Goal: Task Accomplishment & Management: Use online tool/utility

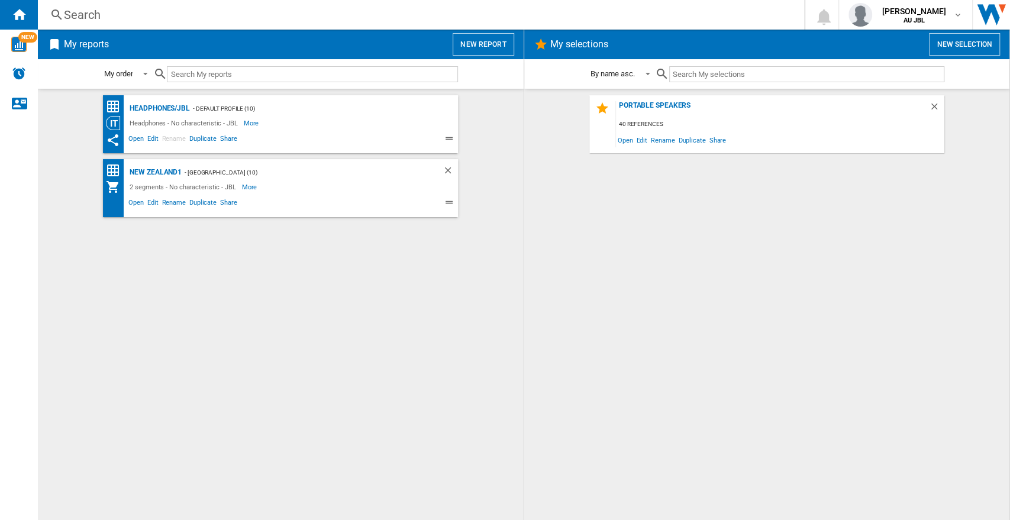
click at [489, 46] on button "New report" at bounding box center [483, 44] width 61 height 22
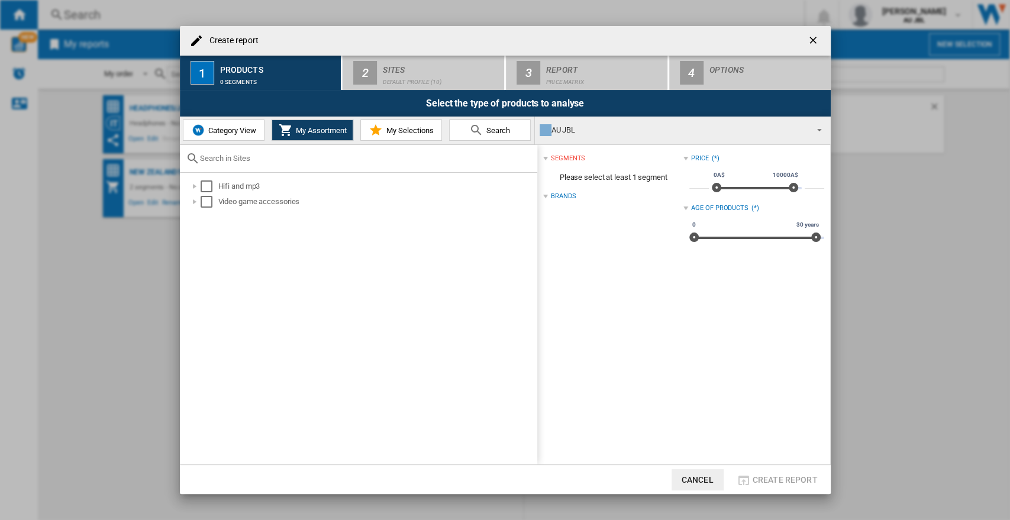
click at [249, 134] on span "Category View" at bounding box center [230, 130] width 51 height 9
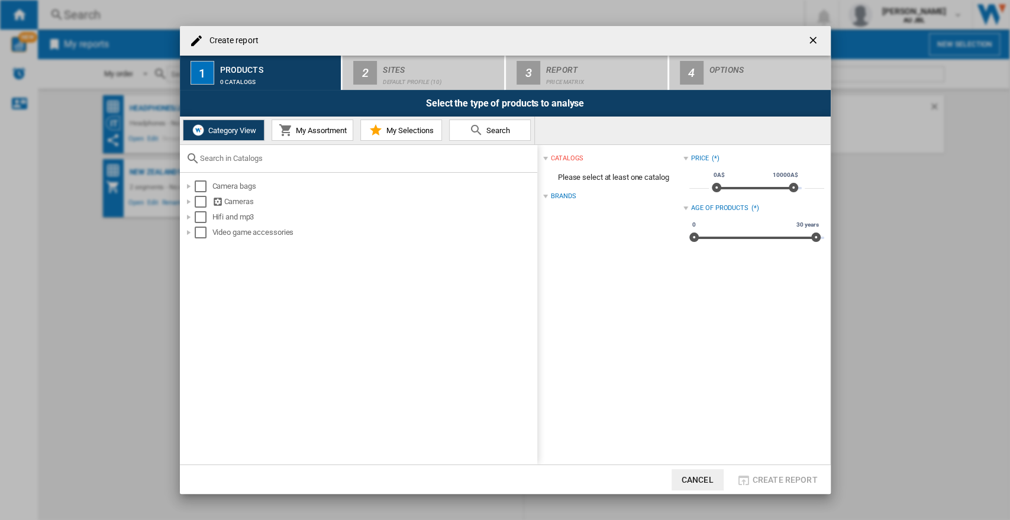
click at [254, 157] on input "text" at bounding box center [365, 158] width 331 height 9
click at [186, 217] on div at bounding box center [189, 217] width 12 height 12
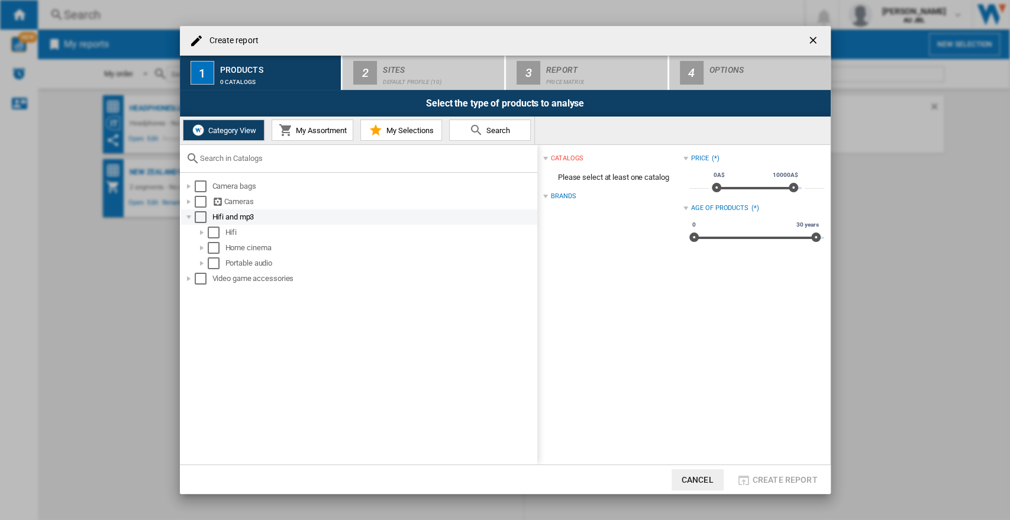
click at [193, 217] on div at bounding box center [189, 217] width 12 height 12
click at [192, 219] on div at bounding box center [189, 217] width 12 height 12
click at [189, 188] on div at bounding box center [189, 186] width 12 height 12
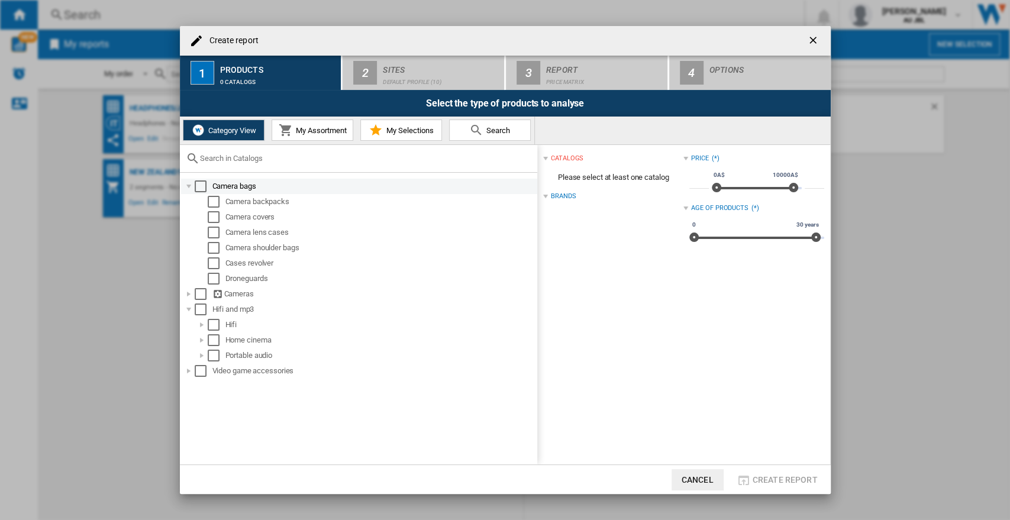
click at [189, 188] on div at bounding box center [189, 186] width 12 height 12
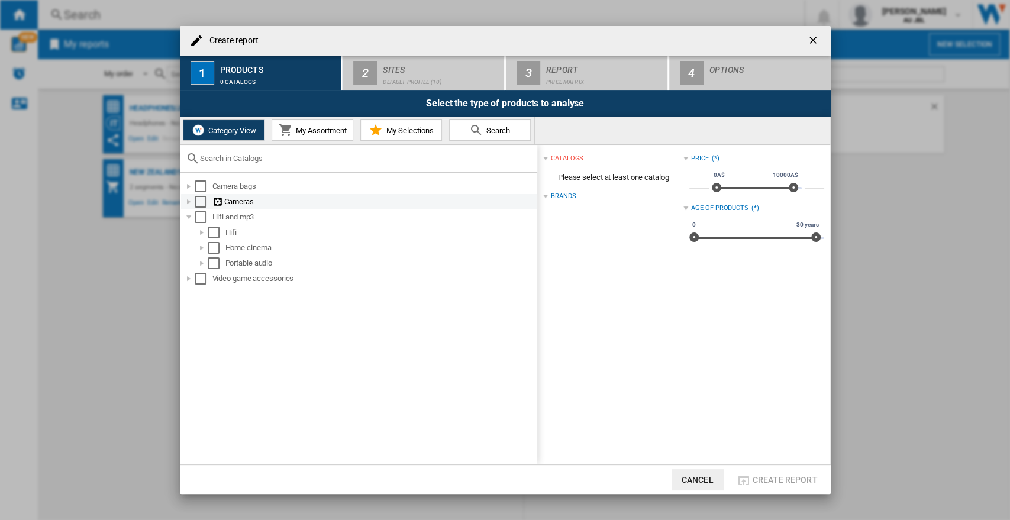
click at [188, 200] on div at bounding box center [189, 202] width 12 height 12
click at [183, 279] on div at bounding box center [189, 279] width 12 height 12
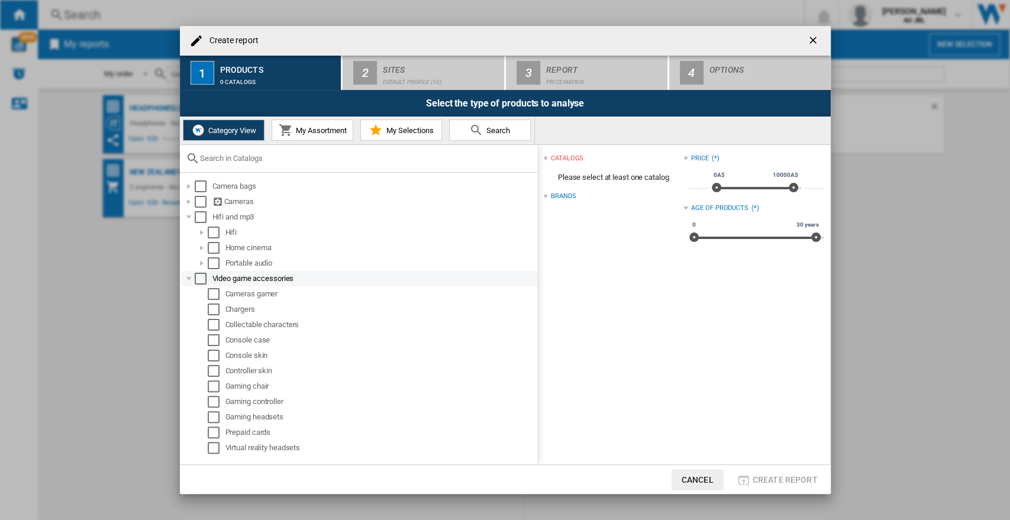
click at [185, 280] on div at bounding box center [189, 279] width 12 height 12
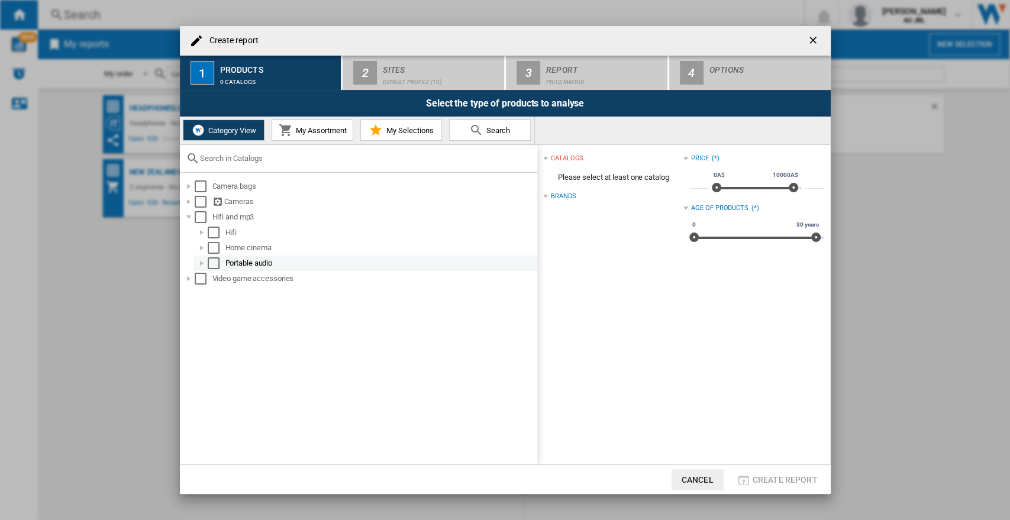
click at [206, 259] on div at bounding box center [202, 263] width 12 height 12
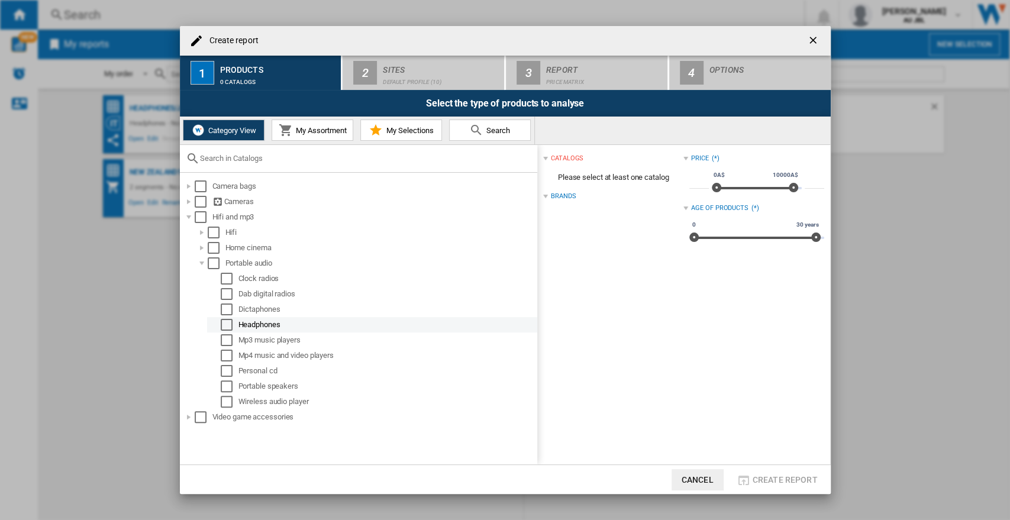
click at [224, 322] on div "Select" at bounding box center [227, 325] width 12 height 12
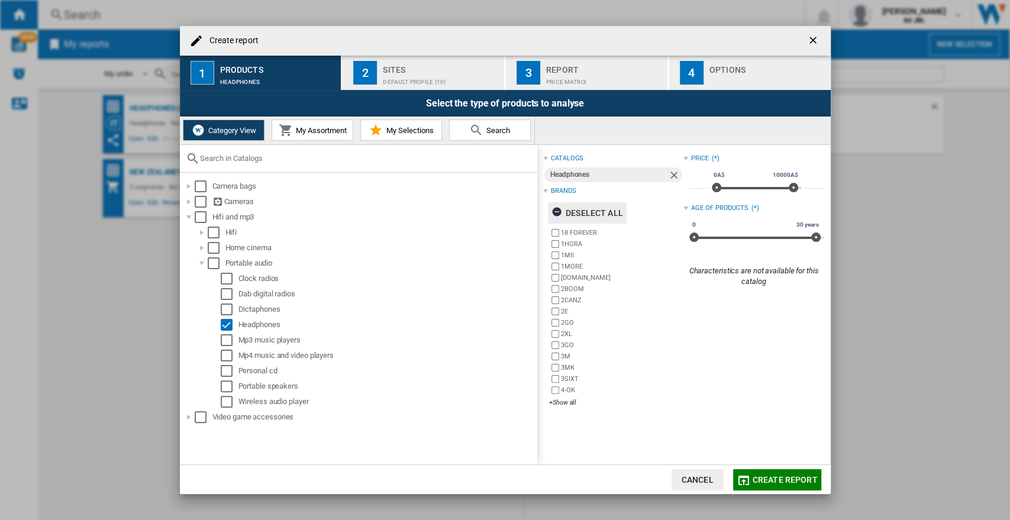
click at [552, 209] on ng-md-icon "button" at bounding box center [559, 214] width 14 height 14
click at [567, 401] on div "+Show all" at bounding box center [616, 402] width 134 height 9
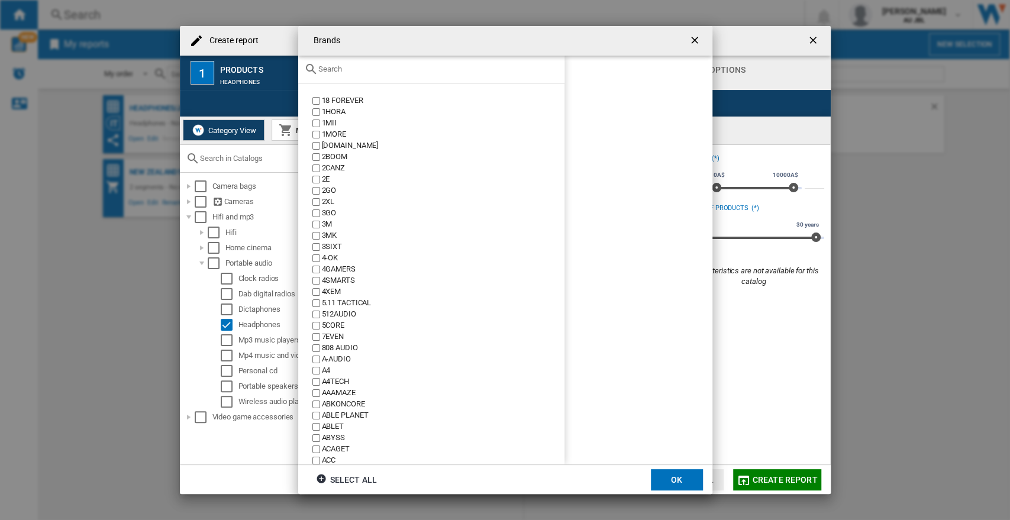
click at [391, 75] on div at bounding box center [431, 70] width 266 height 28
click at [389, 69] on input "text" at bounding box center [438, 69] width 240 height 9
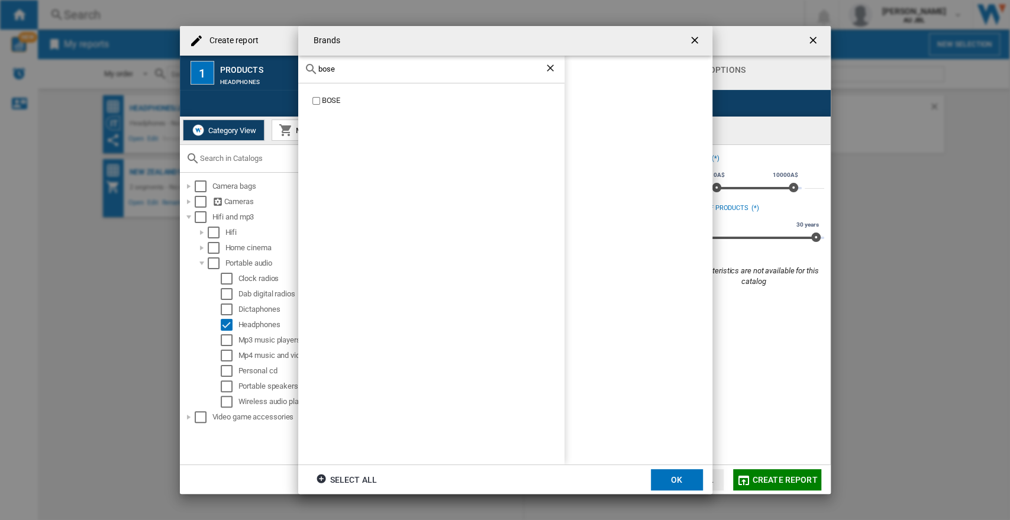
type input "bose"
click at [321, 92] on div "BOSE" at bounding box center [431, 273] width 266 height 381
drag, startPoint x: 666, startPoint y: 472, endPoint x: 640, endPoint y: 328, distance: 146.0
click at [666, 467] on button "OK" at bounding box center [677, 479] width 52 height 21
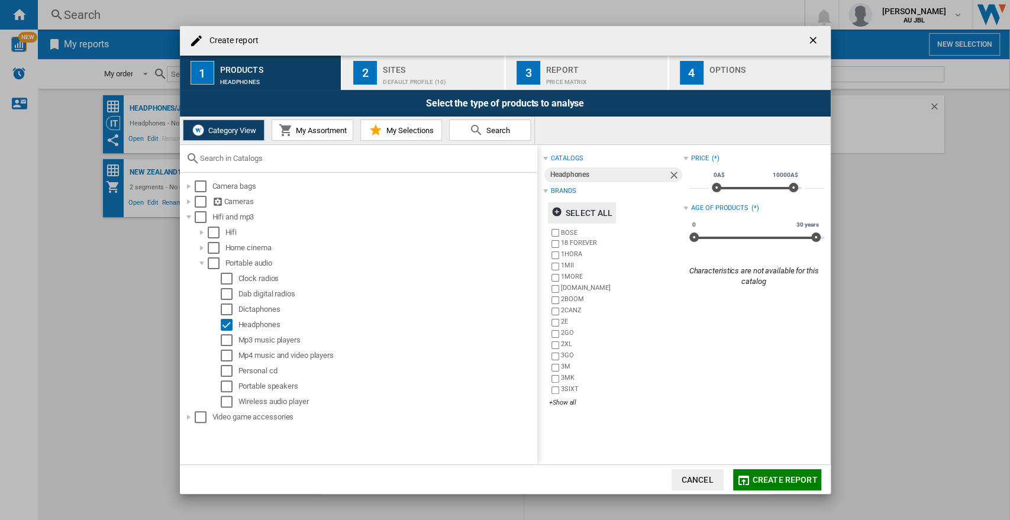
click at [417, 72] on div "Sites" at bounding box center [441, 66] width 117 height 12
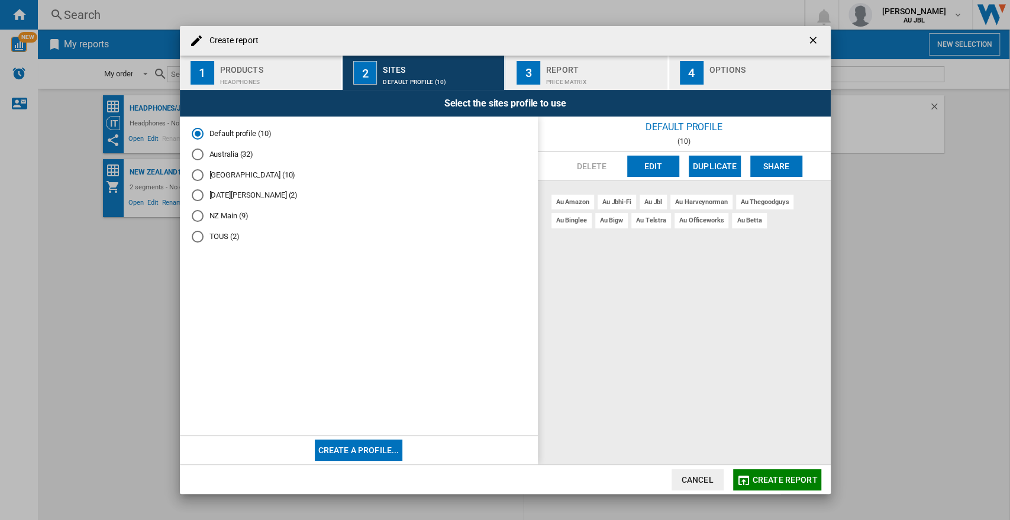
click at [565, 69] on div "Report" at bounding box center [604, 66] width 117 height 12
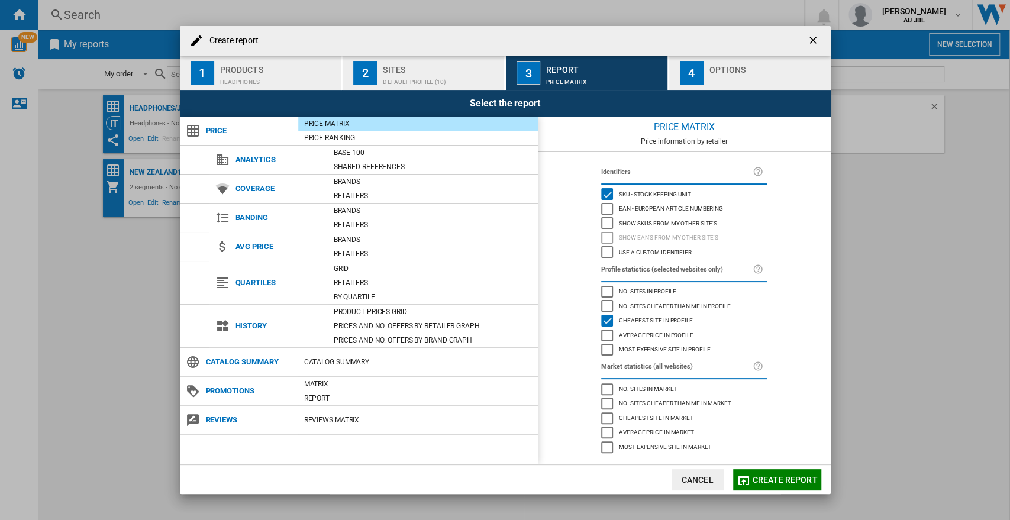
click at [717, 65] on div "Options" at bounding box center [768, 66] width 117 height 12
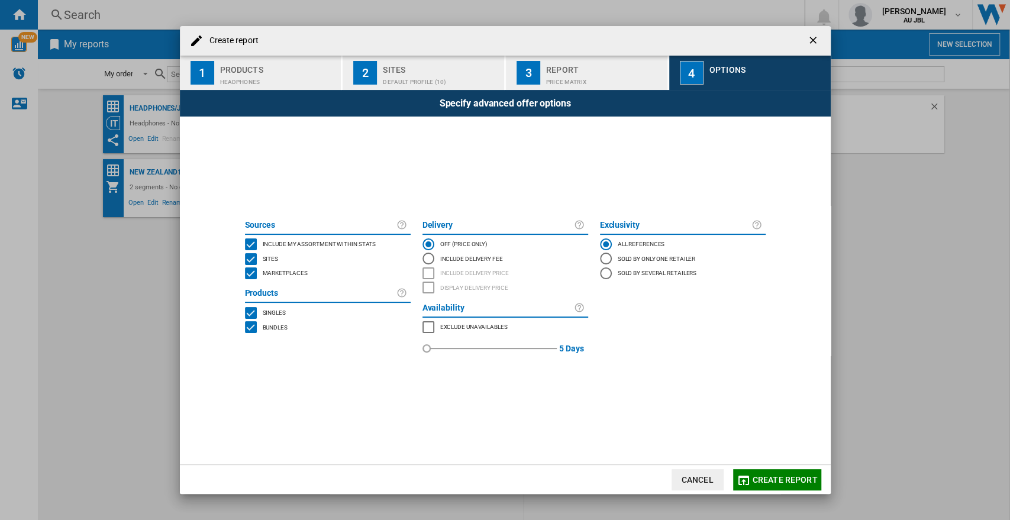
click at [273, 70] on div "Products" at bounding box center [278, 66] width 117 height 12
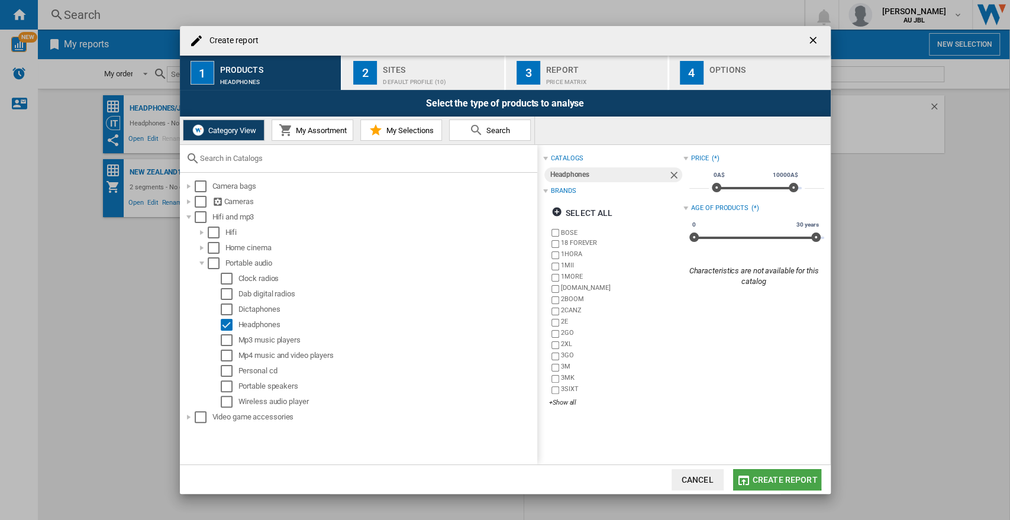
click at [777, 467] on span "Create report" at bounding box center [785, 479] width 65 height 9
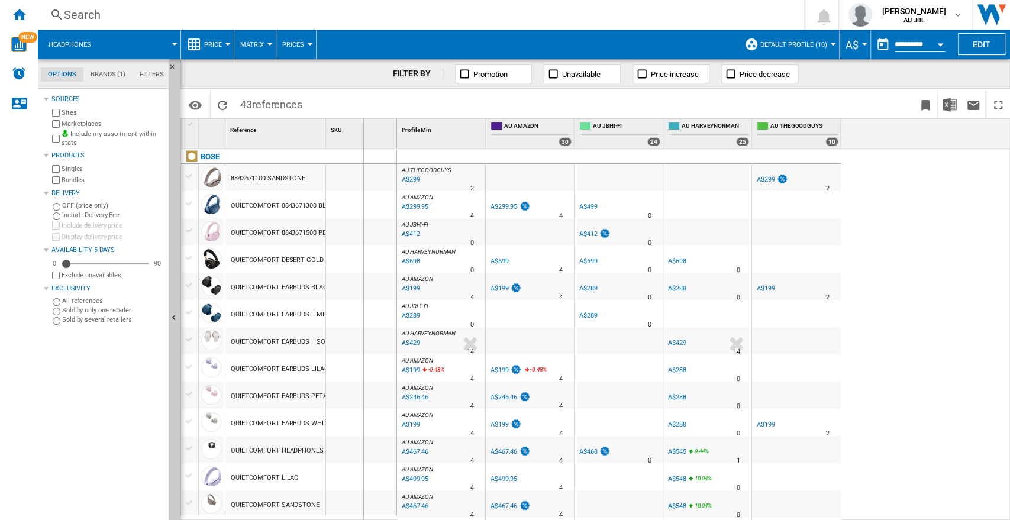
drag, startPoint x: 326, startPoint y: 135, endPoint x: 363, endPoint y: 136, distance: 36.7
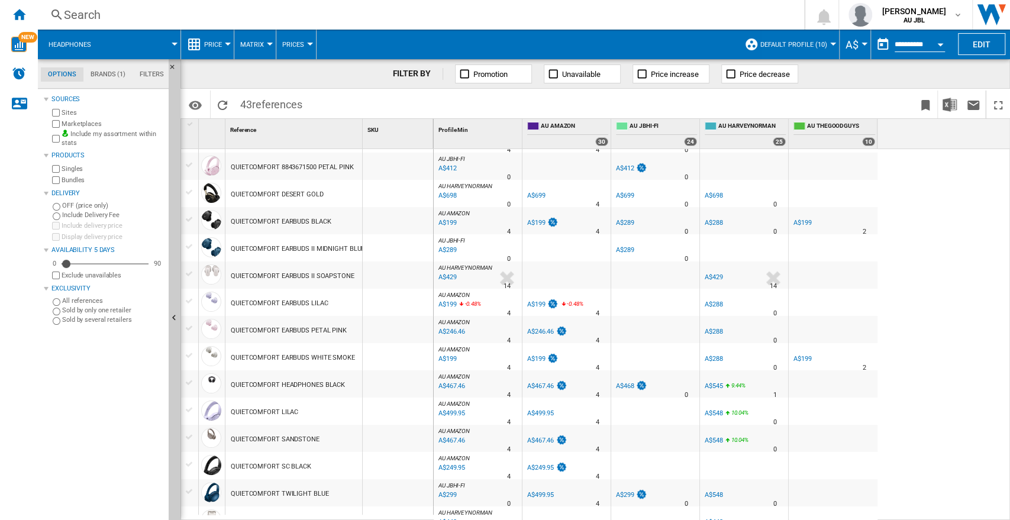
scroll to position [131, 0]
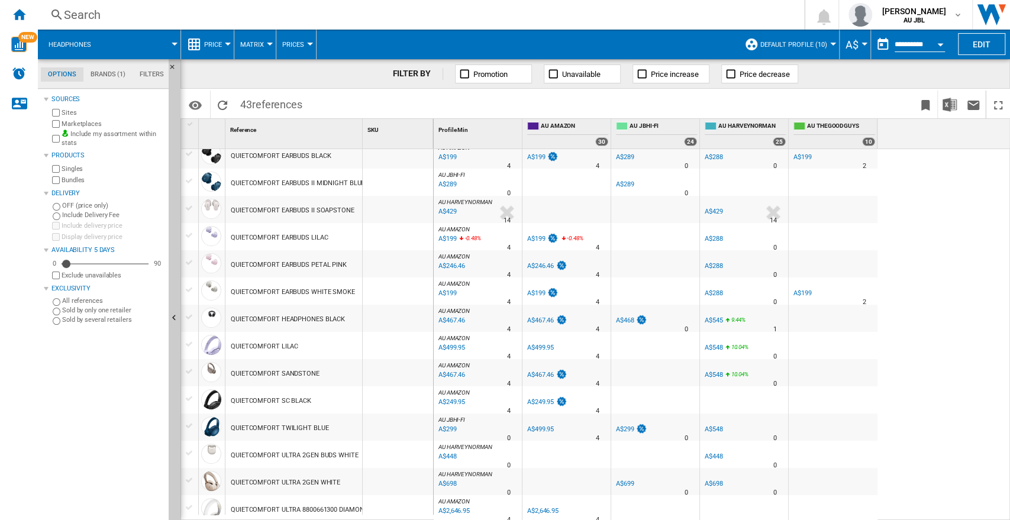
click at [276, 398] on div "QUIETCOMFORT SC BLACK" at bounding box center [271, 401] width 80 height 27
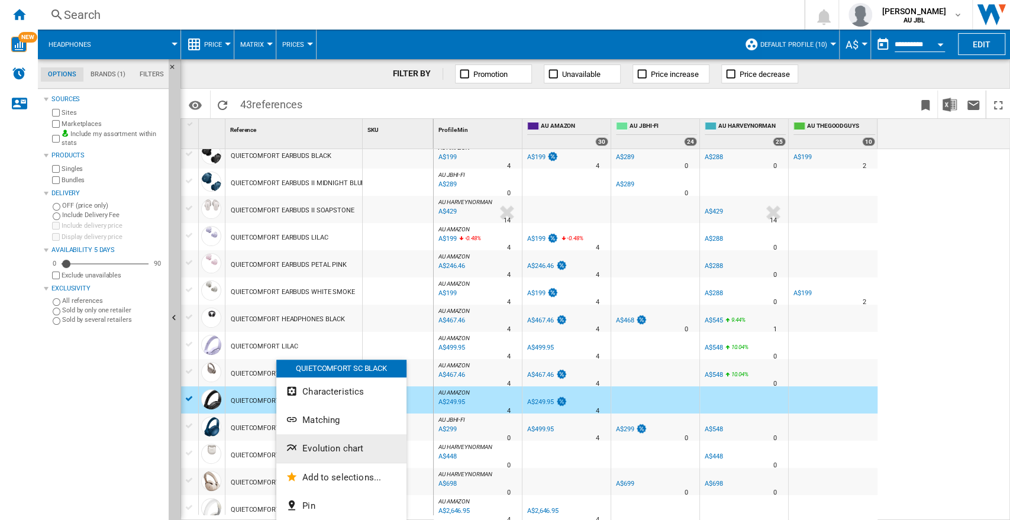
click at [343, 452] on span "Evolution chart" at bounding box center [332, 448] width 61 height 11
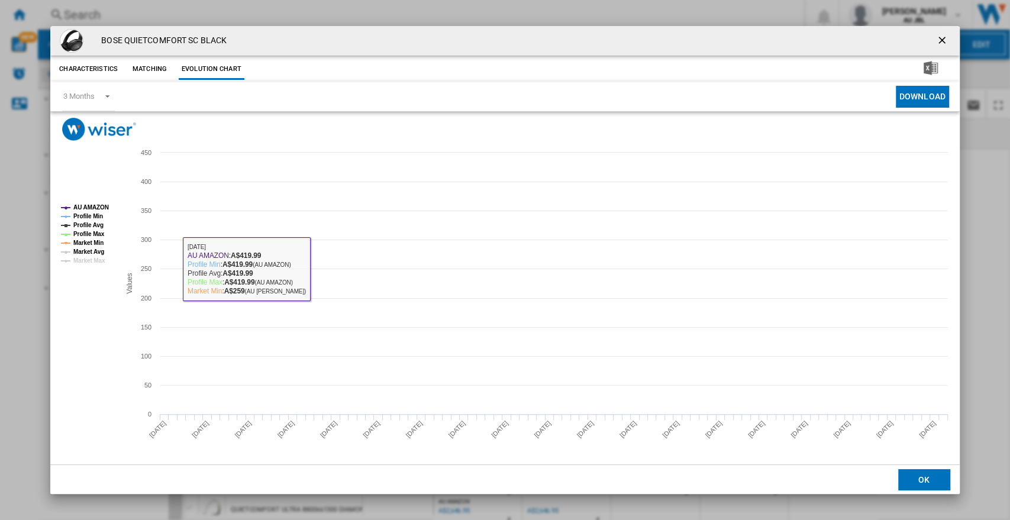
click at [99, 252] on tspan "Market Avg" at bounding box center [88, 252] width 31 height 7
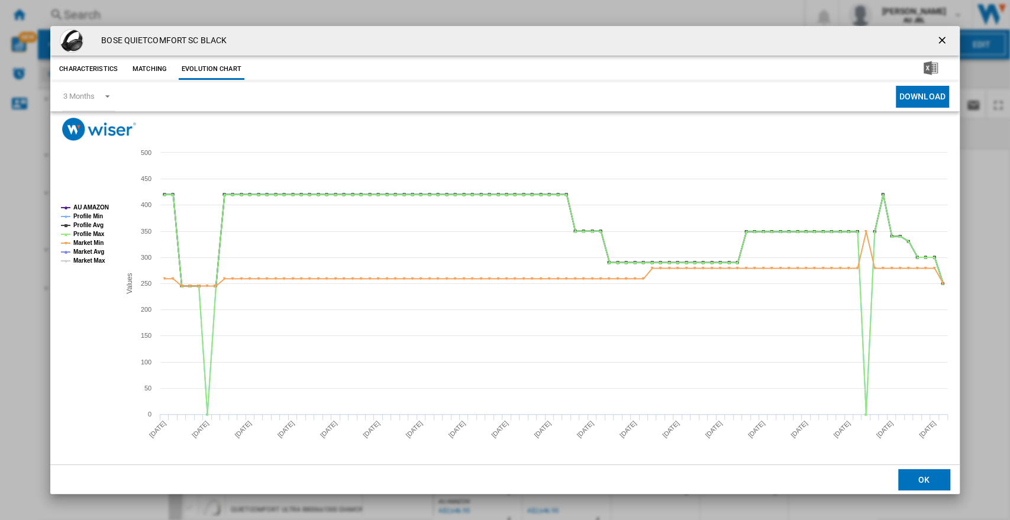
click at [96, 258] on tspan "Market Max" at bounding box center [89, 260] width 32 height 7
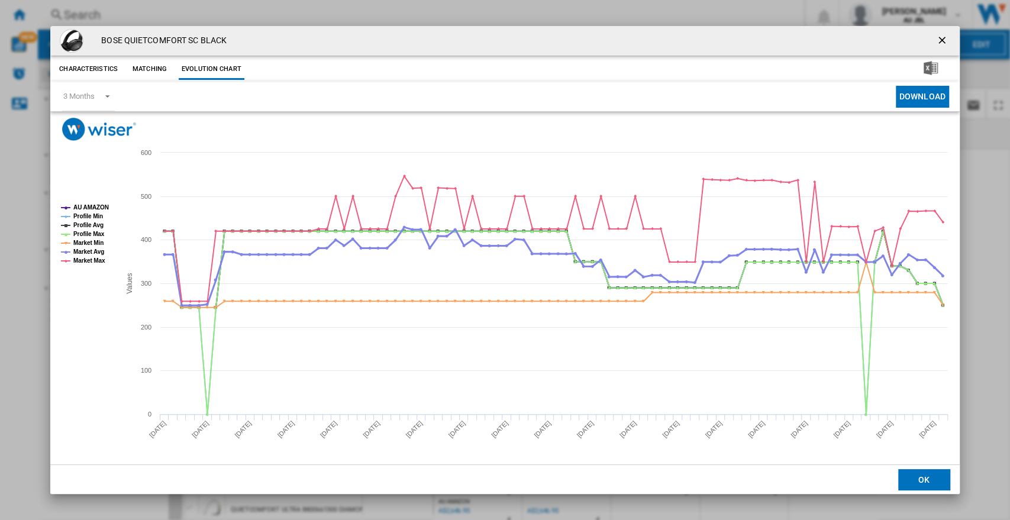
click at [92, 250] on tspan "Market Avg" at bounding box center [88, 252] width 31 height 7
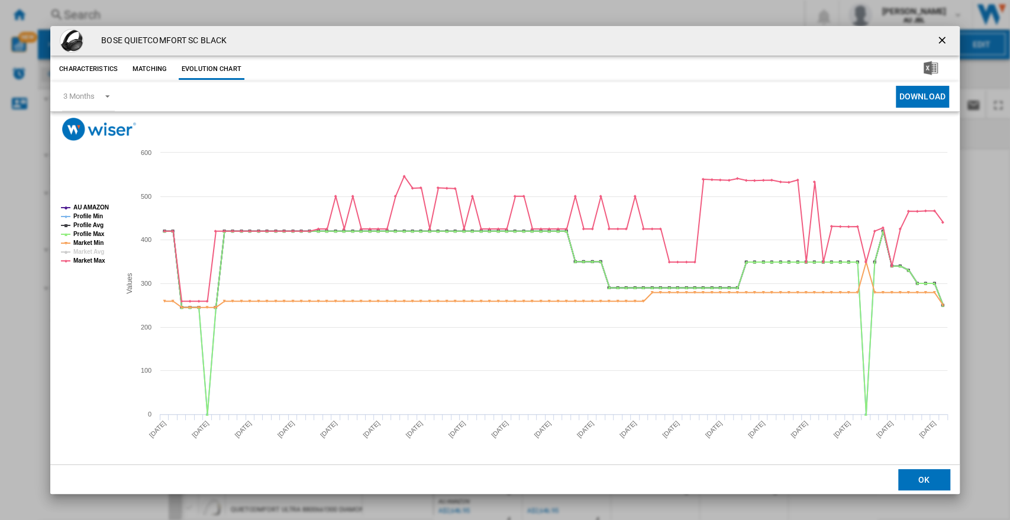
click at [91, 257] on tspan "Market Max" at bounding box center [89, 260] width 32 height 7
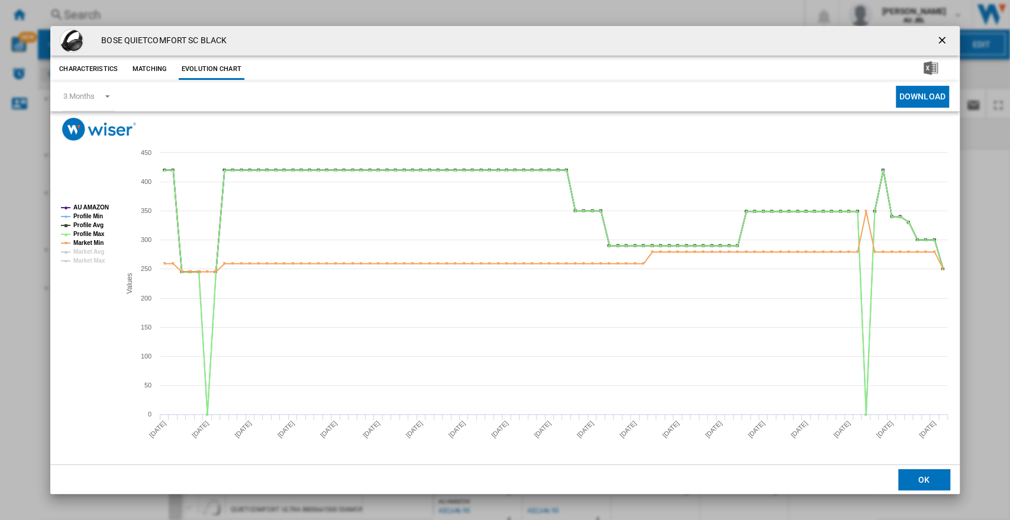
click at [908, 41] on ng-md-icon "getI18NText('BUTTONS.CLOSE_DIALOG')" at bounding box center [943, 41] width 14 height 14
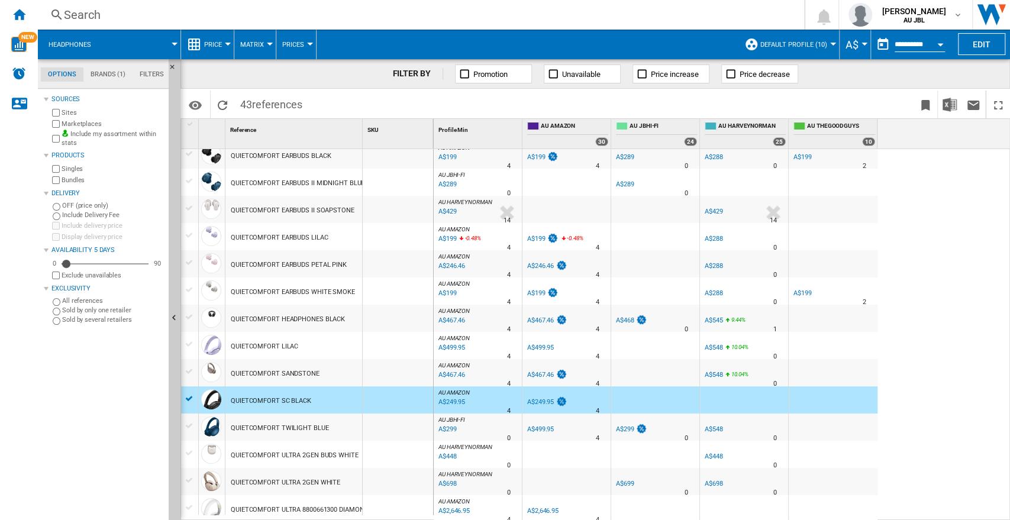
click at [191, 402] on div at bounding box center [189, 399] width 12 height 11
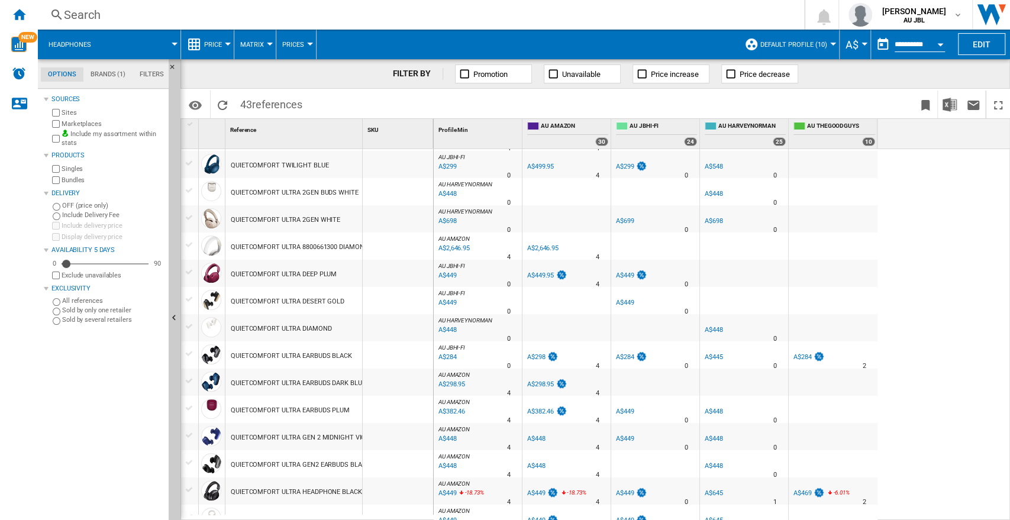
scroll to position [460, 0]
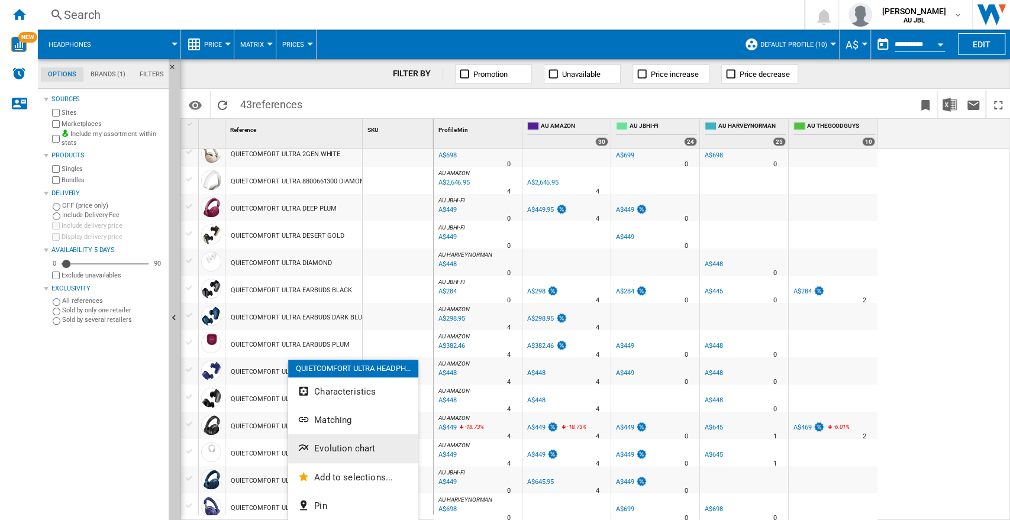
click at [355, 446] on span "Evolution chart" at bounding box center [344, 448] width 61 height 11
